Goal: Answer question/provide support

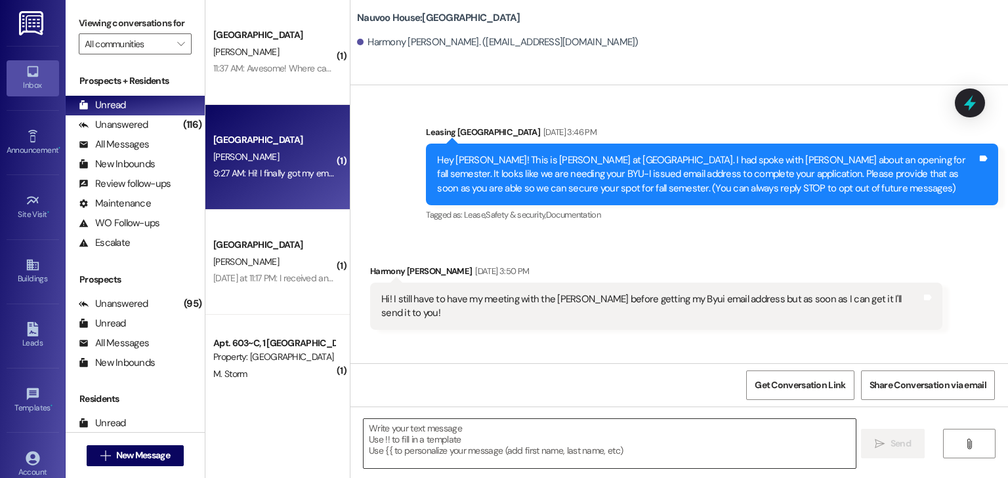
scroll to position [631, 0]
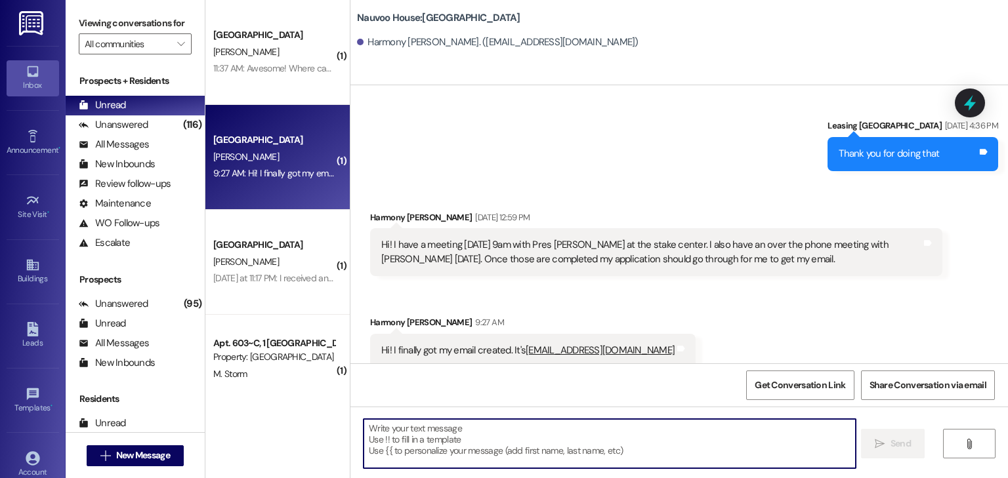
click at [435, 441] on textarea at bounding box center [610, 443] width 492 height 49
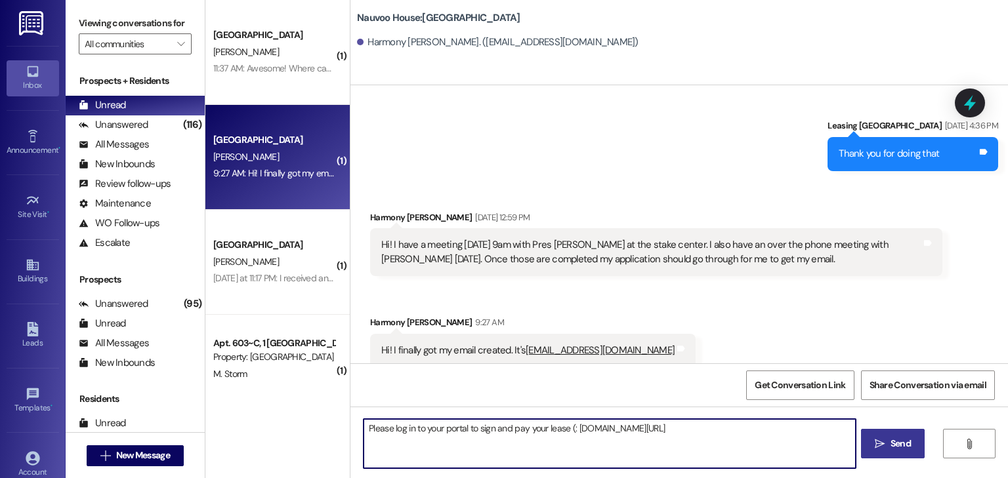
type textarea "Please log in to your portal to sign and pay your lease (: [DOMAIN_NAME][URL]"
click at [914, 444] on button " Send" at bounding box center [893, 444] width 64 height 30
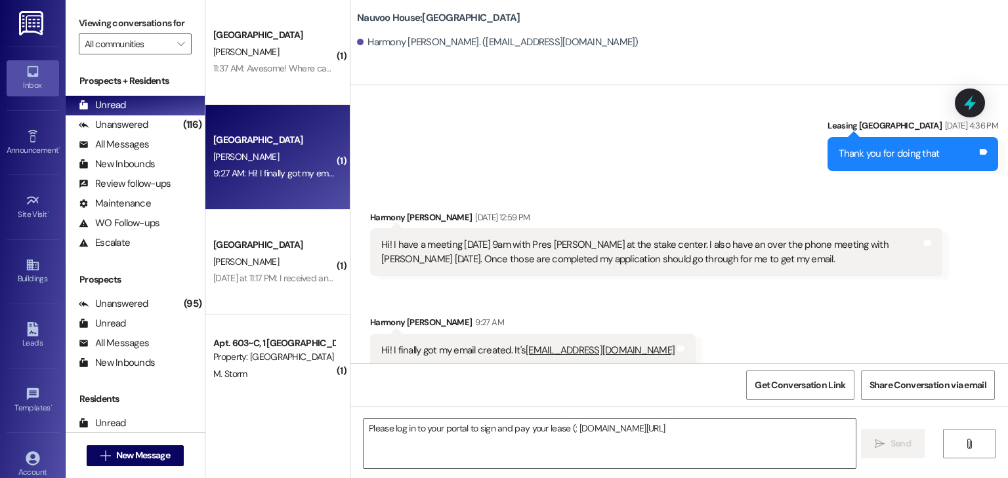
click at [310, 266] on div "[PERSON_NAME]" at bounding box center [274, 262] width 124 height 16
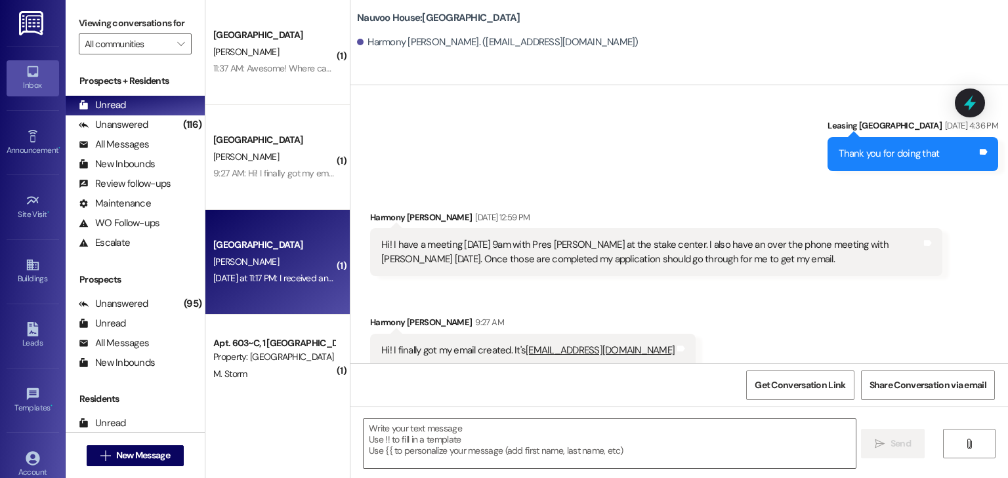
scroll to position [236, 0]
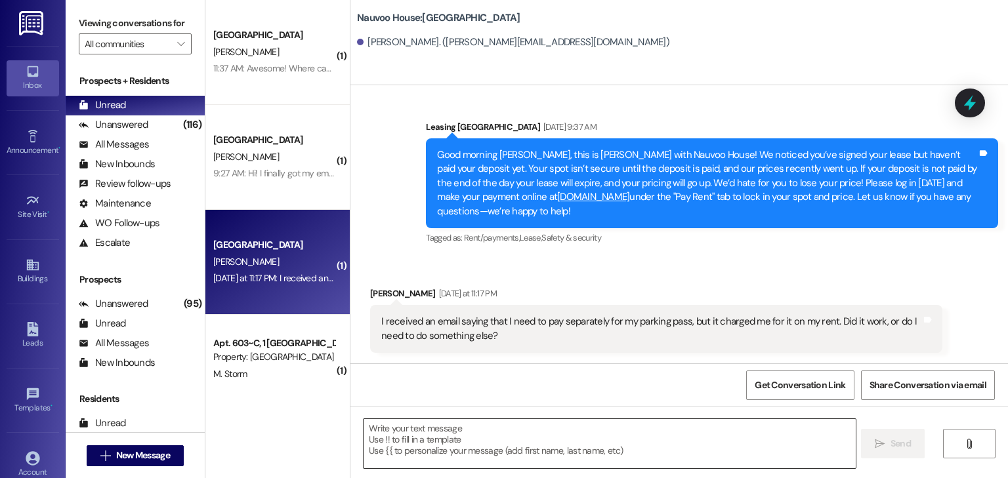
click at [518, 446] on textarea at bounding box center [610, 443] width 492 height 49
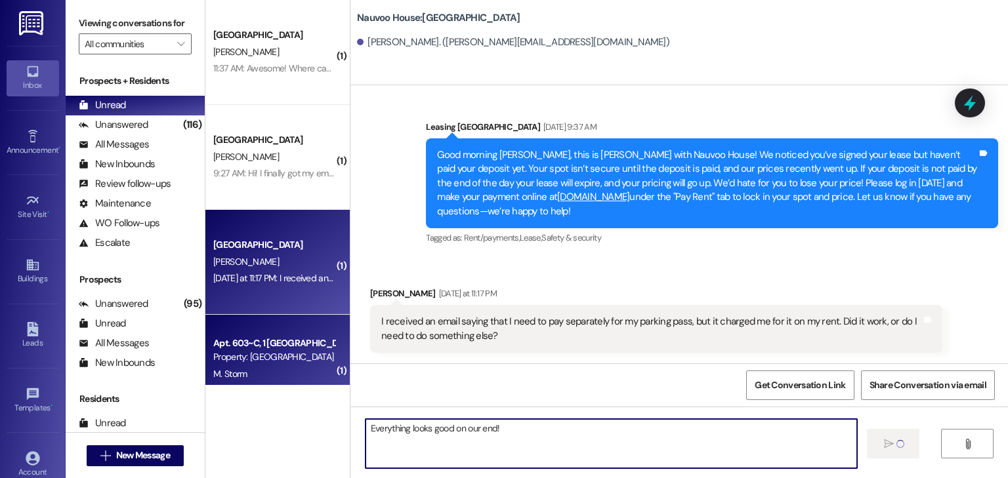
type textarea "Everything looks good on our end!"
click at [247, 360] on div "Property: [GEOGRAPHIC_DATA]" at bounding box center [273, 357] width 121 height 14
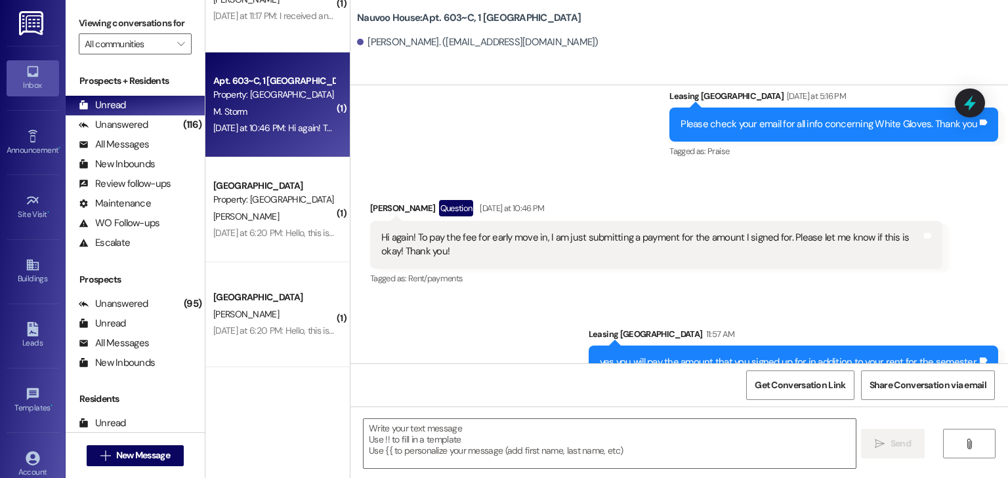
scroll to position [21463, 0]
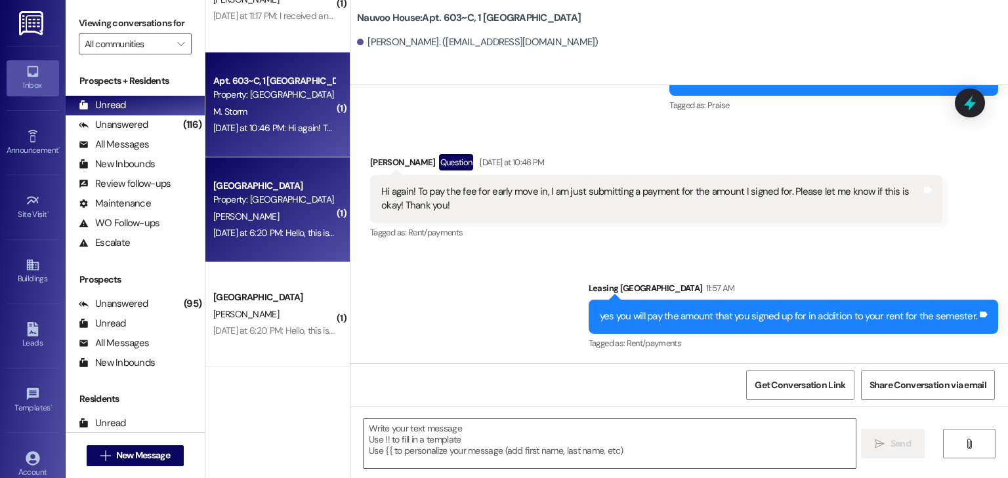
click at [263, 218] on div "[PERSON_NAME]" at bounding box center [274, 217] width 124 height 16
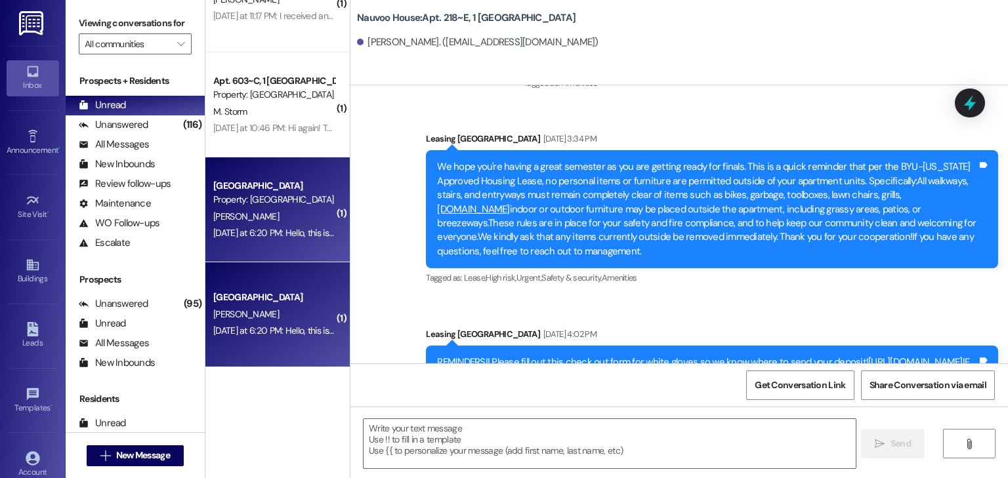
scroll to position [12276, 0]
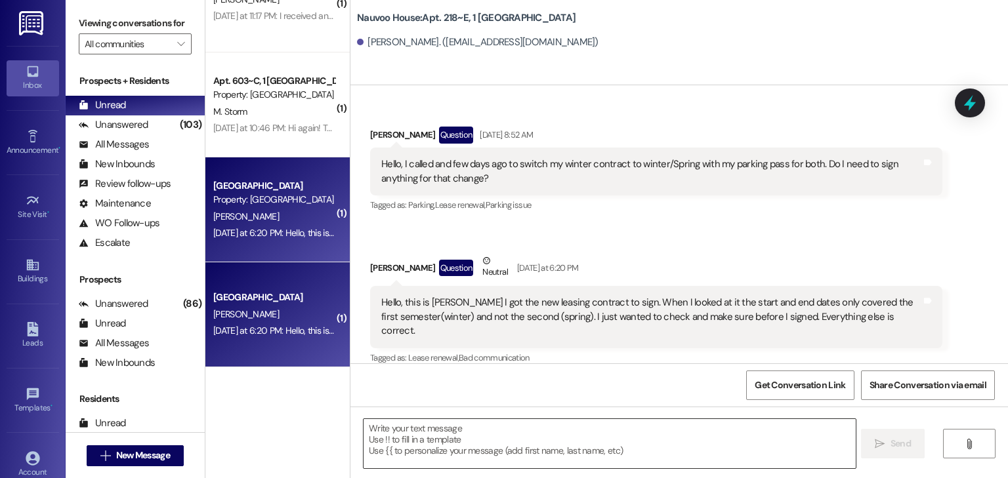
click at [446, 452] on textarea at bounding box center [610, 443] width 492 height 49
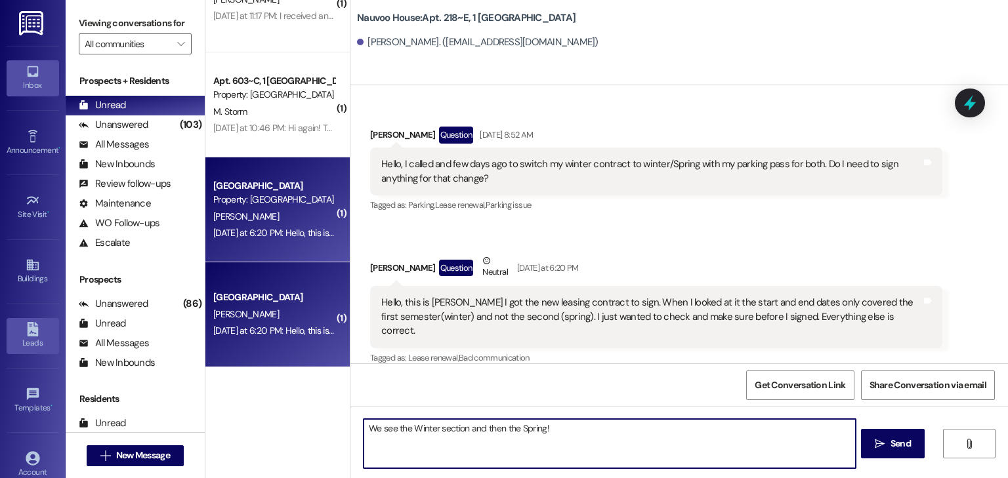
type textarea "We see the Winter section and then the Spring!"
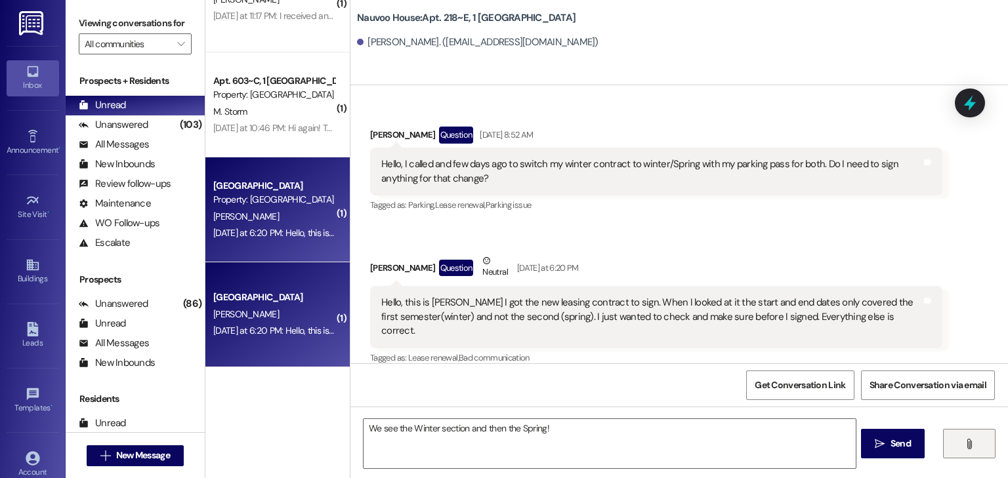
click at [954, 438] on button "" at bounding box center [969, 444] width 53 height 30
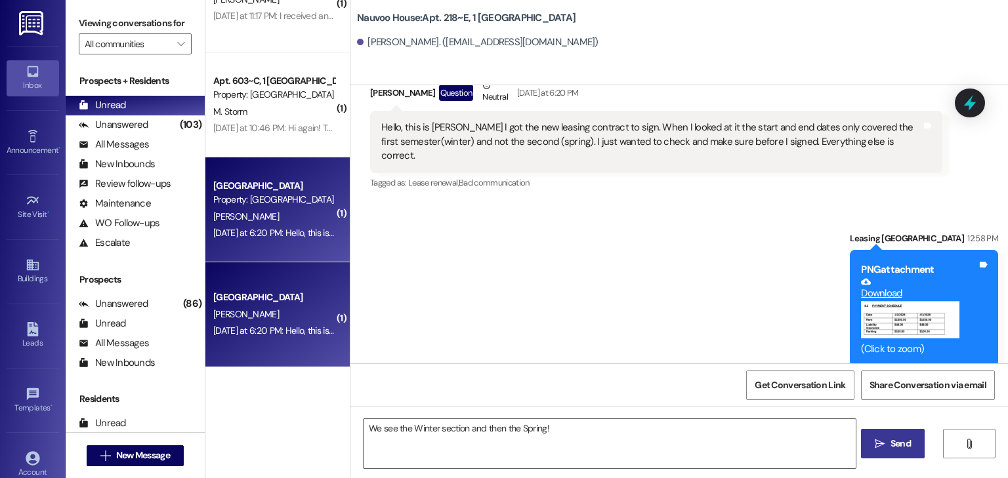
click at [888, 446] on span "Send" at bounding box center [901, 444] width 26 height 14
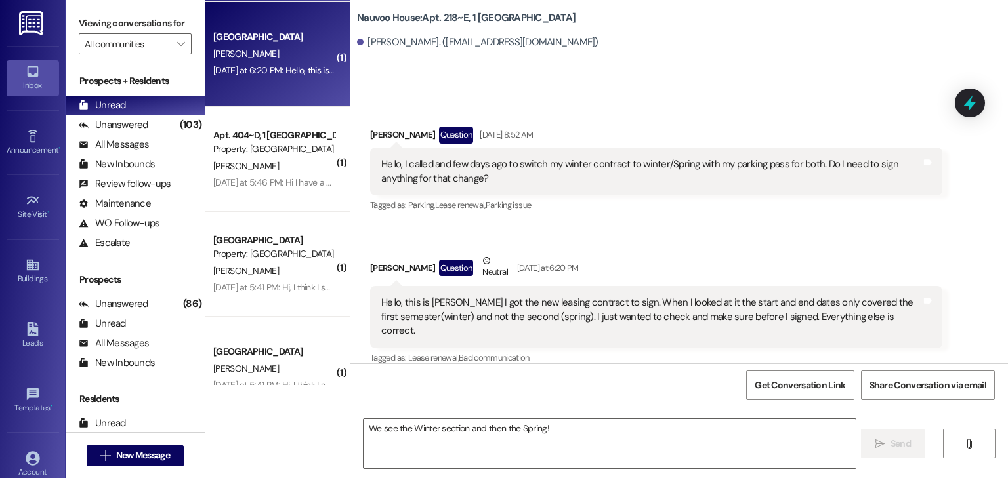
scroll to position [525, 0]
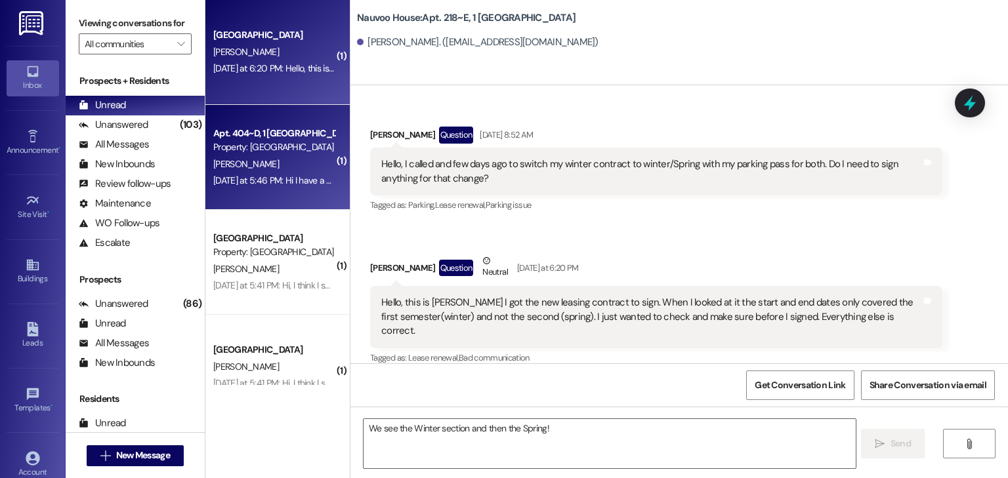
click at [274, 178] on div "[DATE] at 5:46 PM: Hi I have a quick question. I thought that I am supposed to …" at bounding box center [730, 181] width 1034 height 12
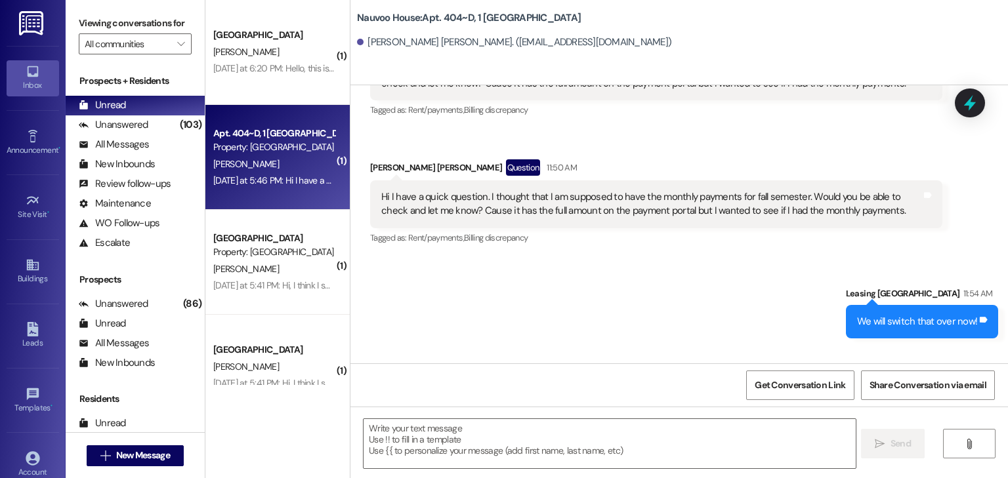
scroll to position [33525, 0]
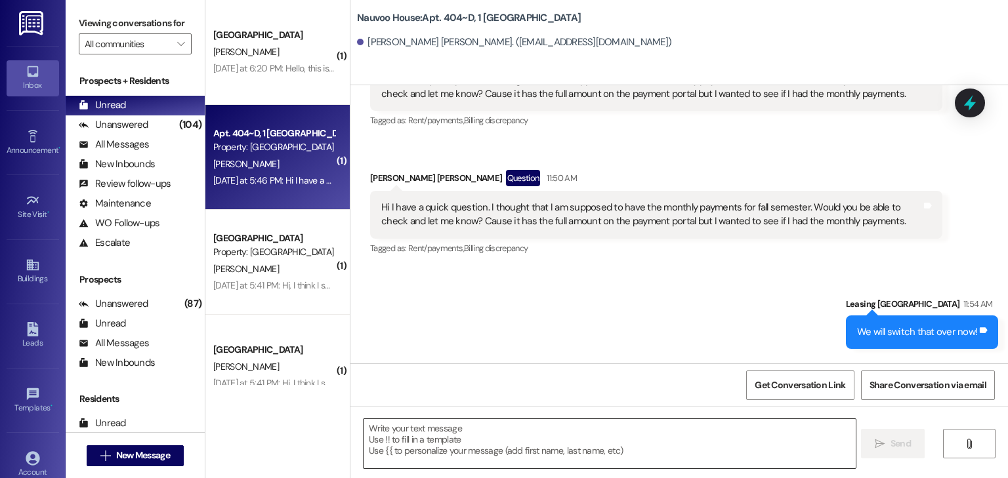
click at [434, 452] on textarea at bounding box center [610, 443] width 492 height 49
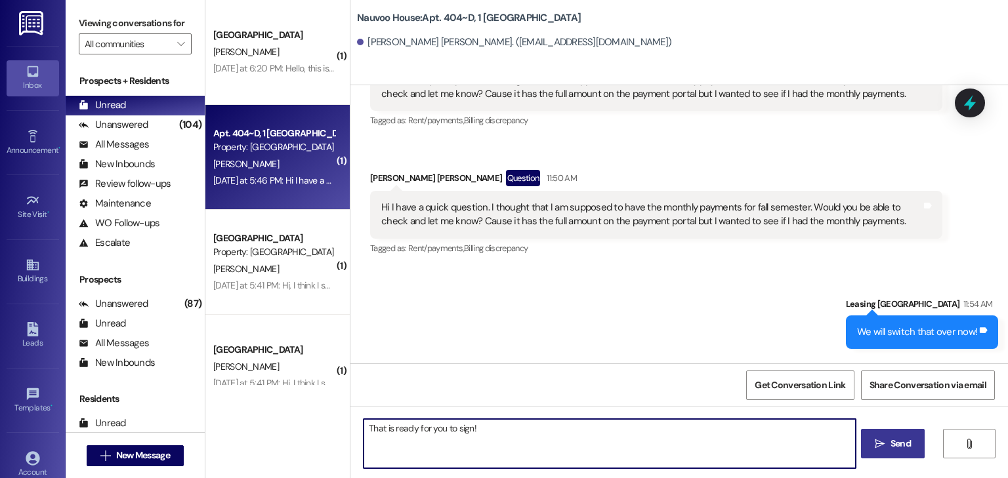
type textarea "That is ready for you to sign!"
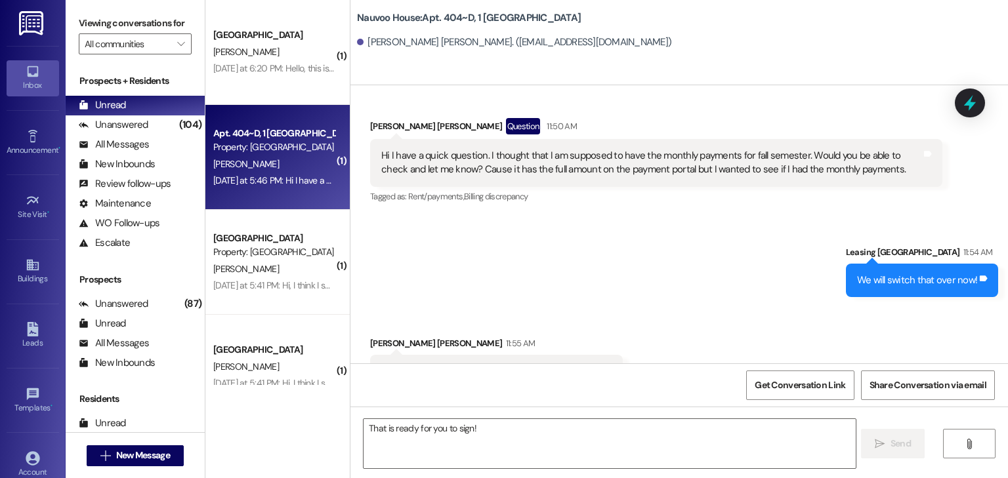
click at [556, 216] on div "Sent via SMS Leasing [GEOGRAPHIC_DATA] 11:54 AM We will switch that over now! T…" at bounding box center [679, 261] width 658 height 91
click at [155, 451] on span "New Message" at bounding box center [143, 456] width 54 height 14
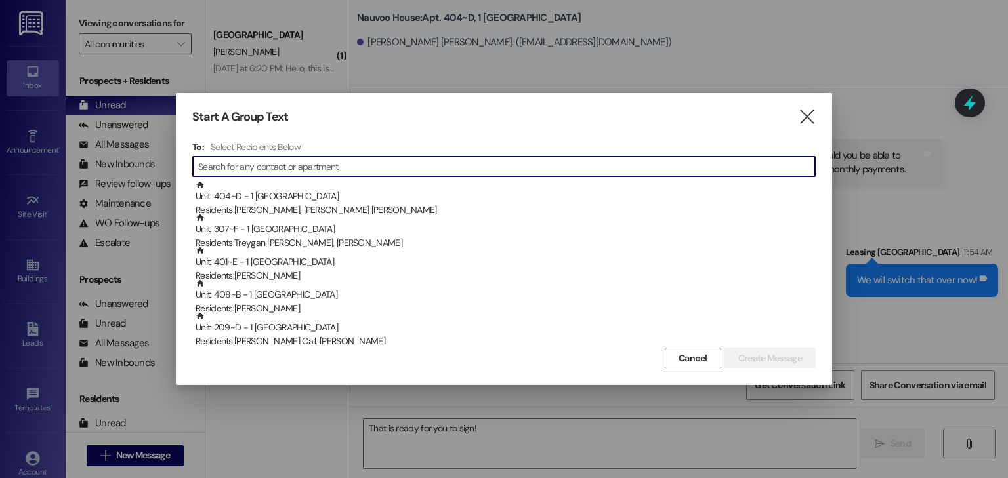
click at [291, 165] on input at bounding box center [506, 167] width 617 height 18
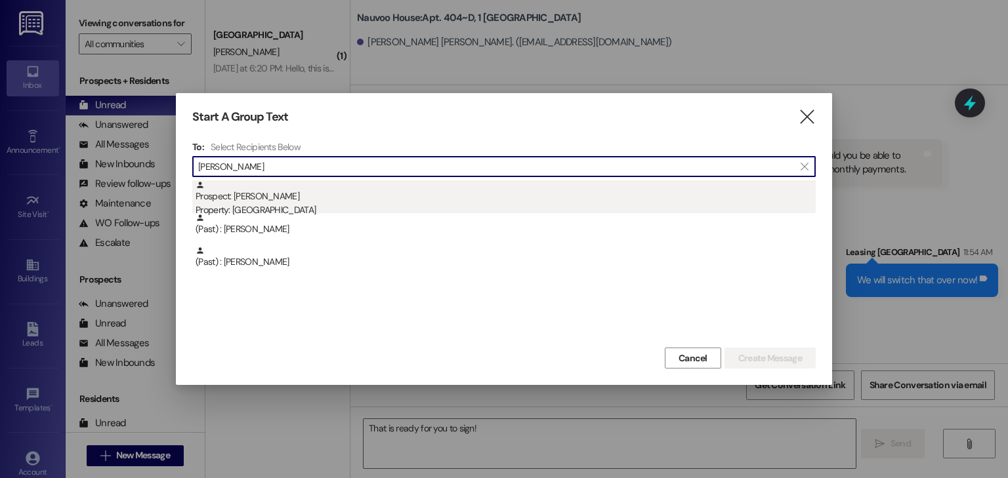
type input "[PERSON_NAME]"
click at [310, 201] on div "Prospect: [PERSON_NAME] Property: [GEOGRAPHIC_DATA]" at bounding box center [506, 198] width 620 height 37
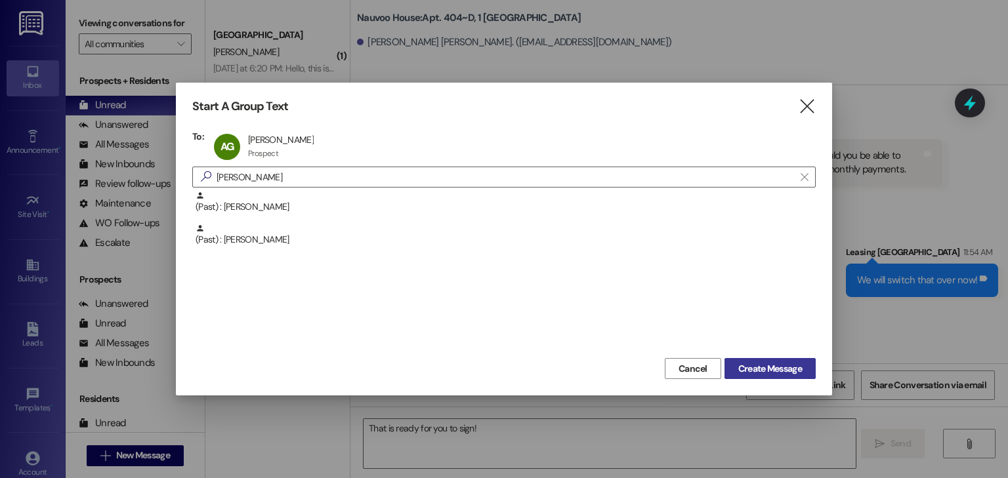
click at [754, 363] on span "Create Message" at bounding box center [770, 369] width 64 height 14
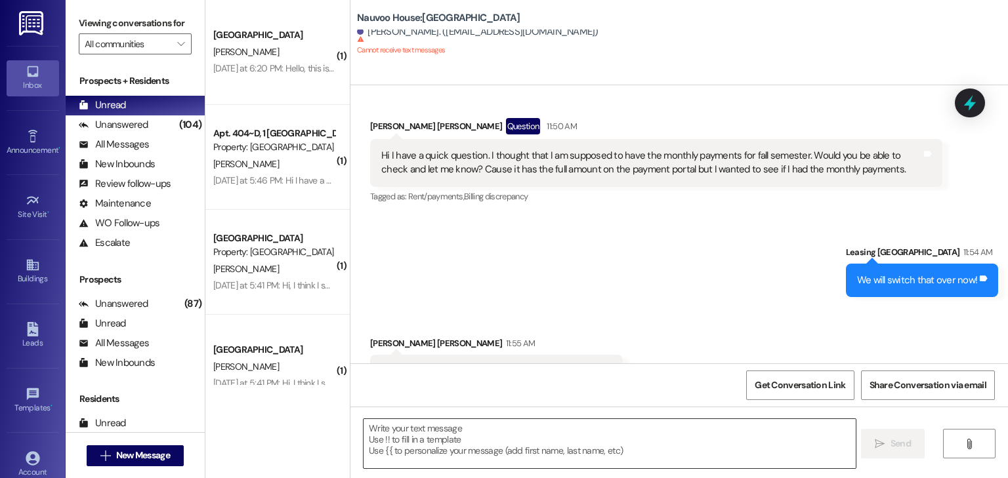
click at [446, 436] on textarea at bounding box center [610, 443] width 492 height 49
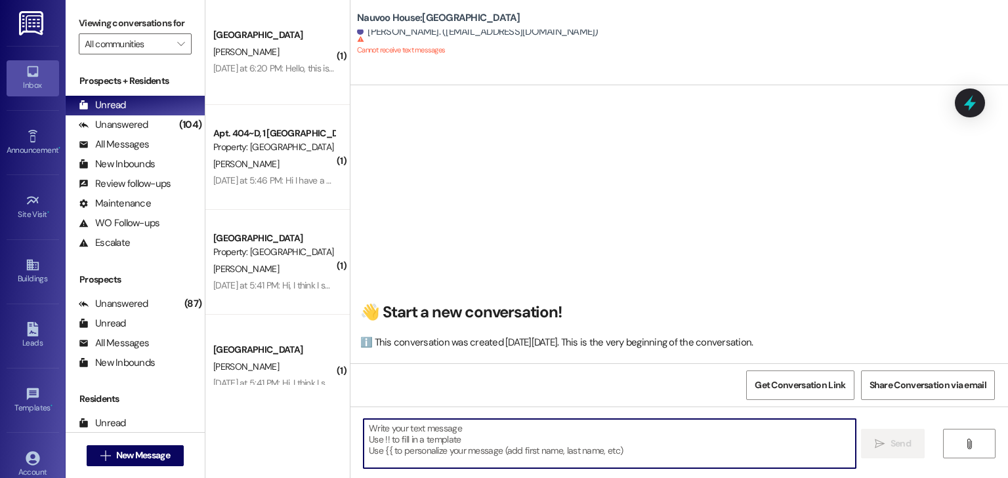
scroll to position [0, 0]
paste textarea "[URL][DOMAIN_NAME]"
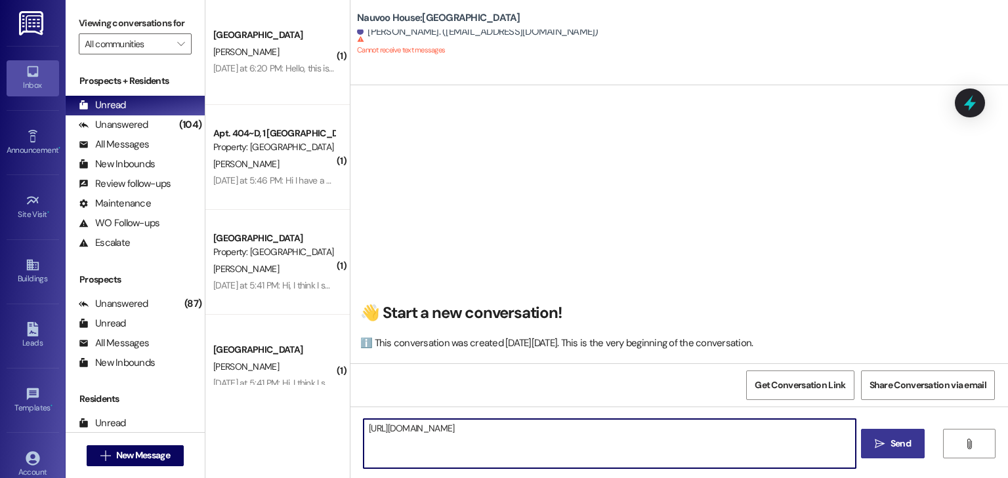
type textarea "[URL][DOMAIN_NAME]"
click at [894, 444] on span "Send" at bounding box center [901, 444] width 20 height 14
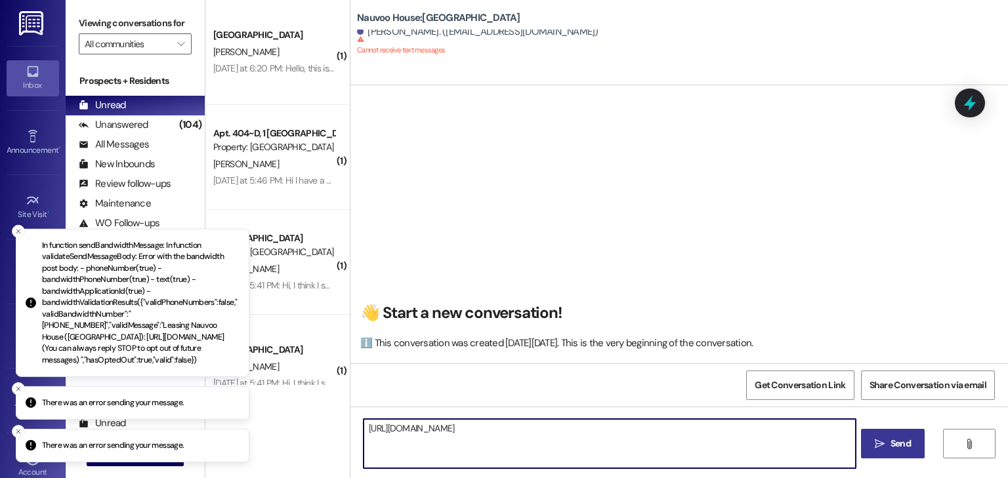
drag, startPoint x: 533, startPoint y: 428, endPoint x: 367, endPoint y: 431, distance: 166.1
click at [364, 433] on textarea "[URL][DOMAIN_NAME]" at bounding box center [610, 443] width 492 height 49
